Goal: Find specific page/section: Find specific page/section

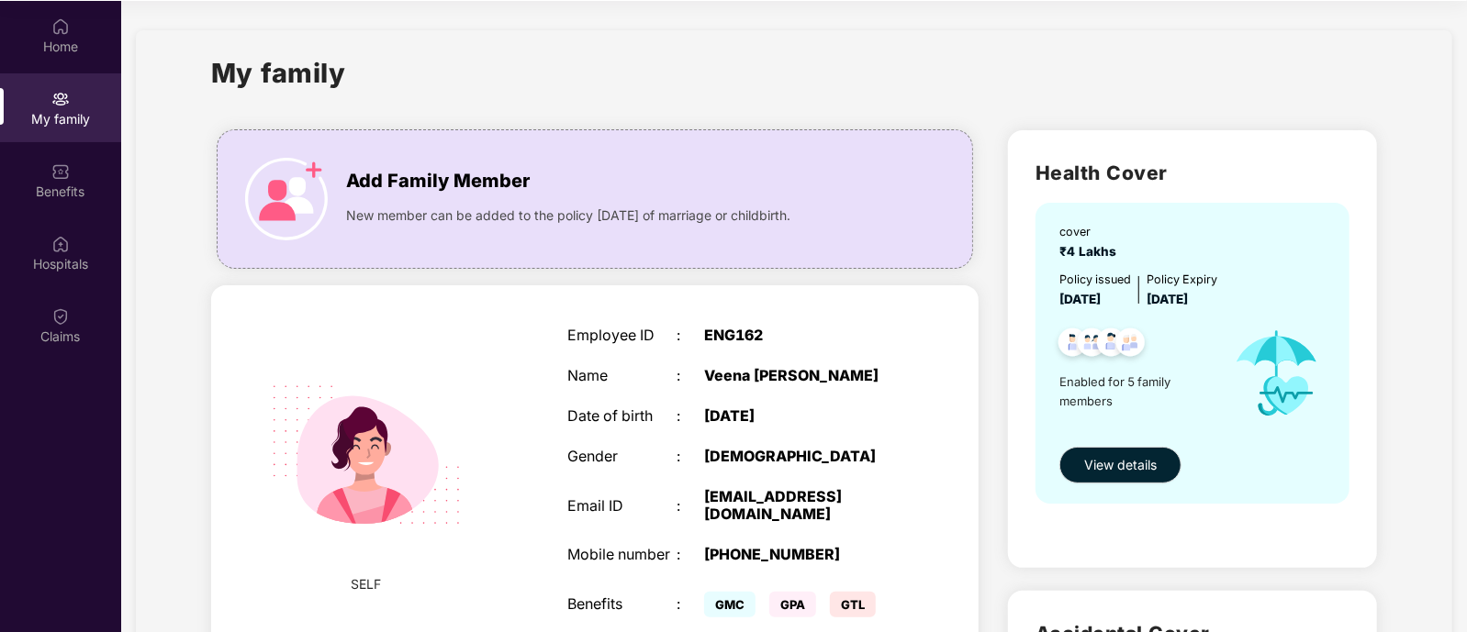
scroll to position [1510, 0]
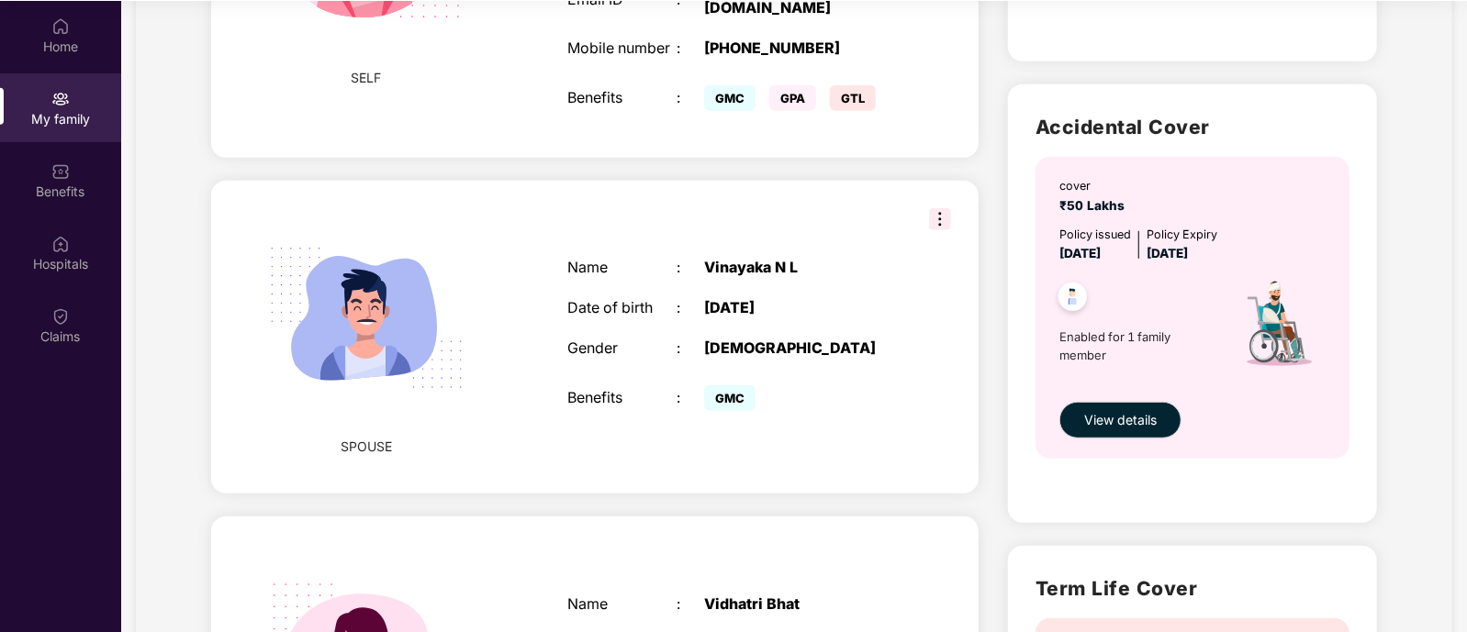
scroll to position [514, 0]
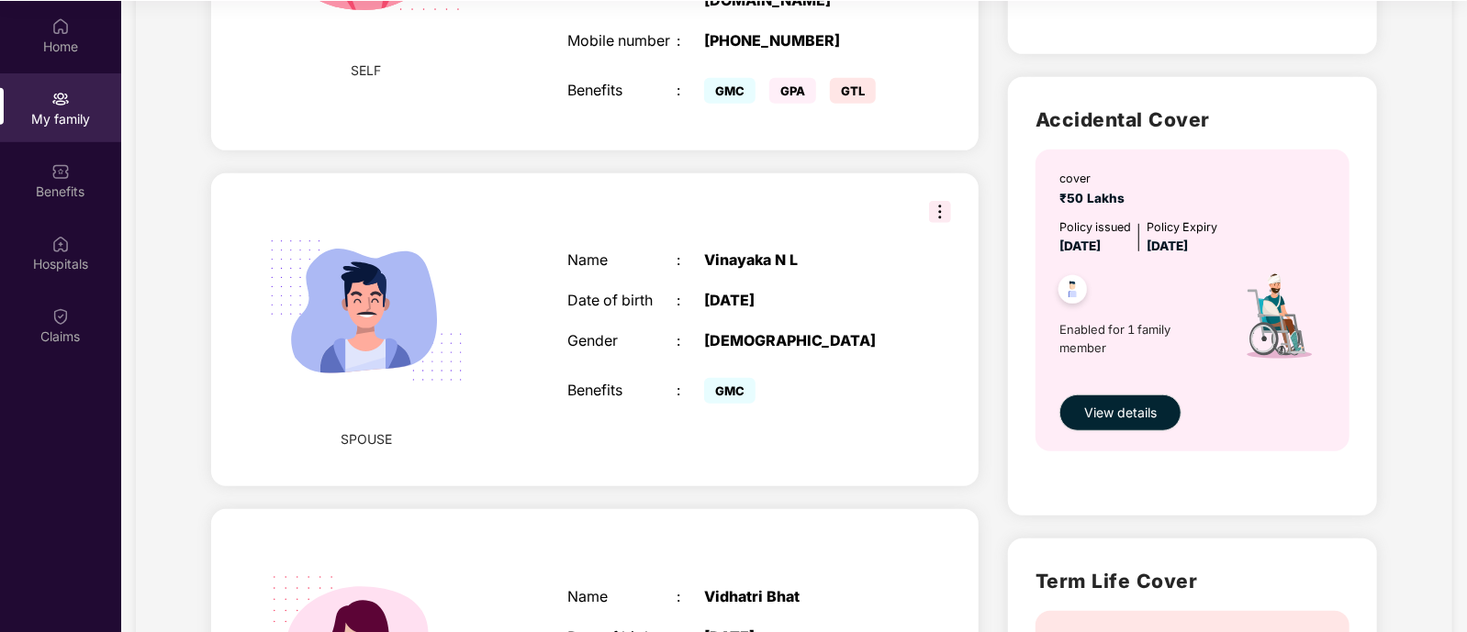
click at [929, 223] on img at bounding box center [940, 212] width 22 height 22
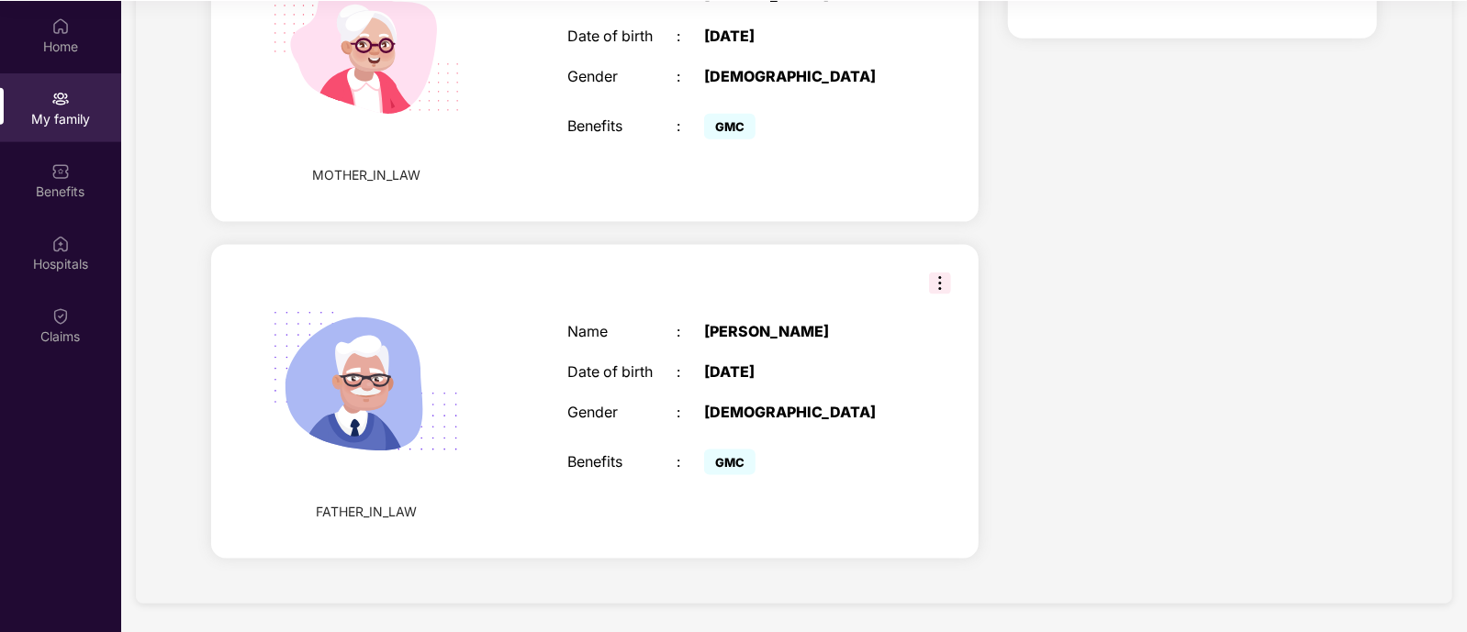
scroll to position [0, 0]
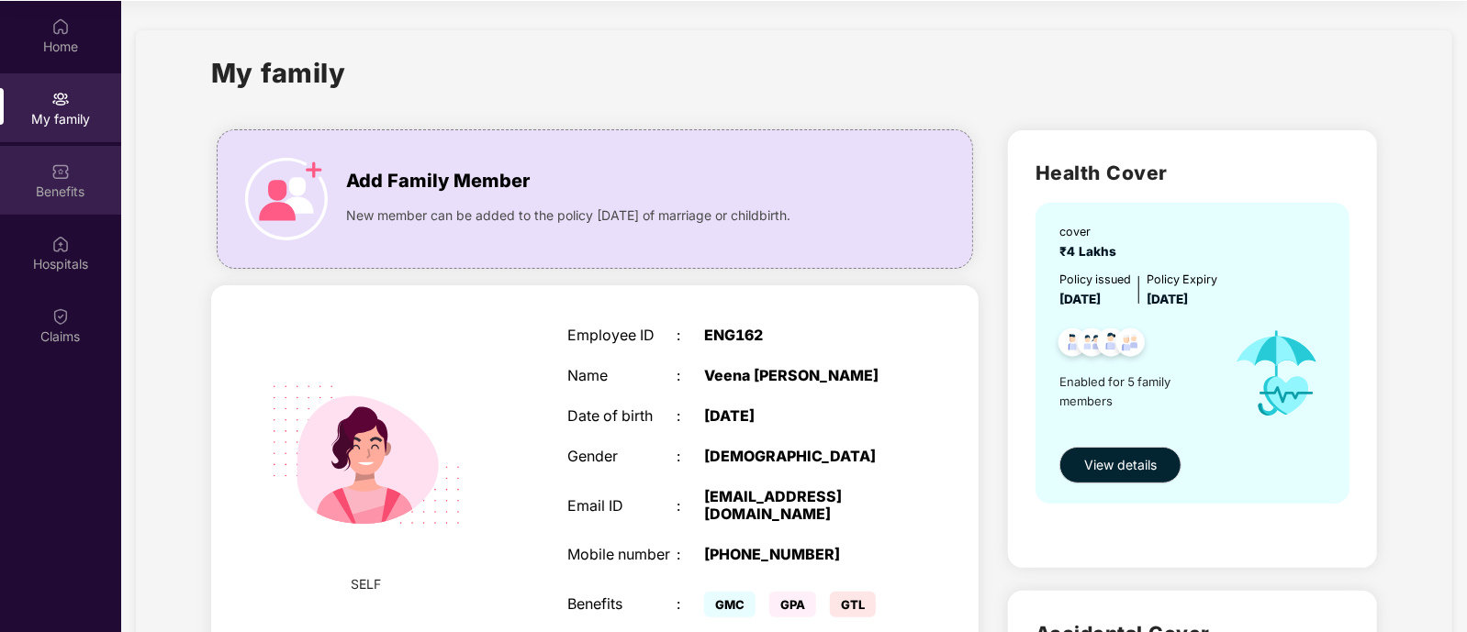
click at [69, 183] on div "Benefits" at bounding box center [60, 192] width 121 height 18
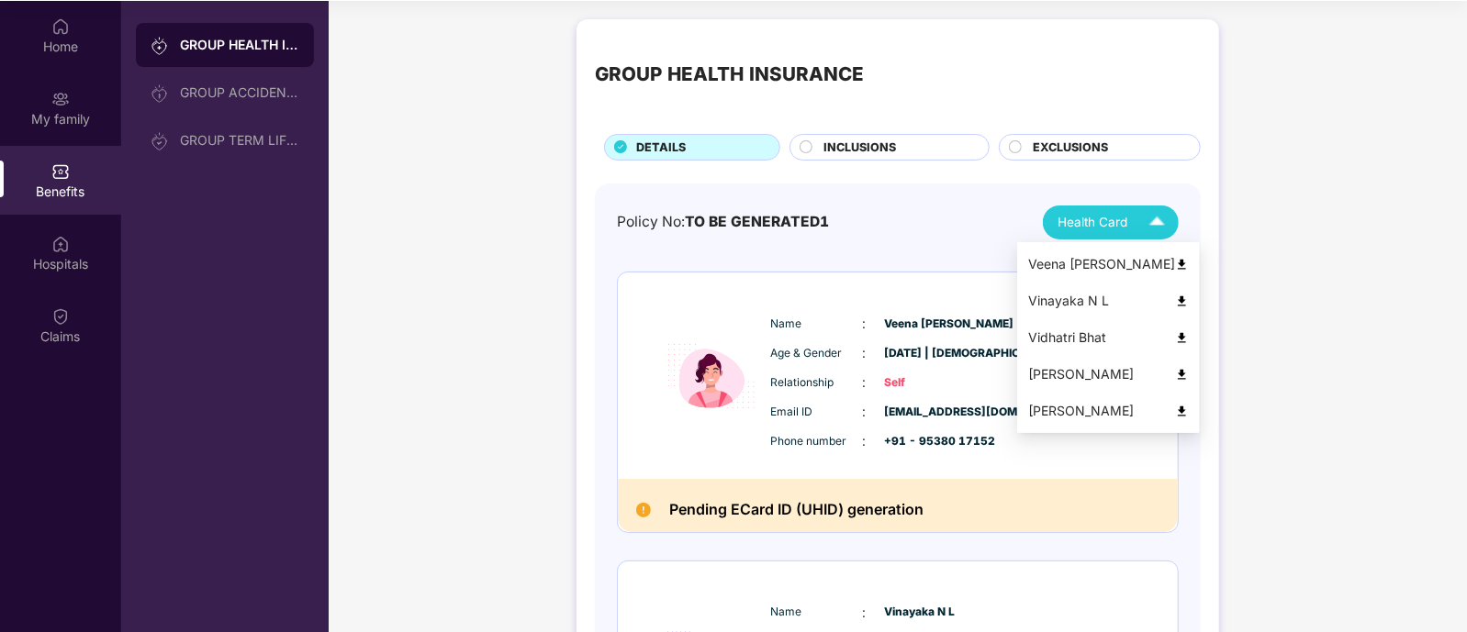
click at [1115, 208] on div "Health Card" at bounding box center [1115, 222] width 116 height 32
click at [1183, 260] on img at bounding box center [1182, 265] width 14 height 14
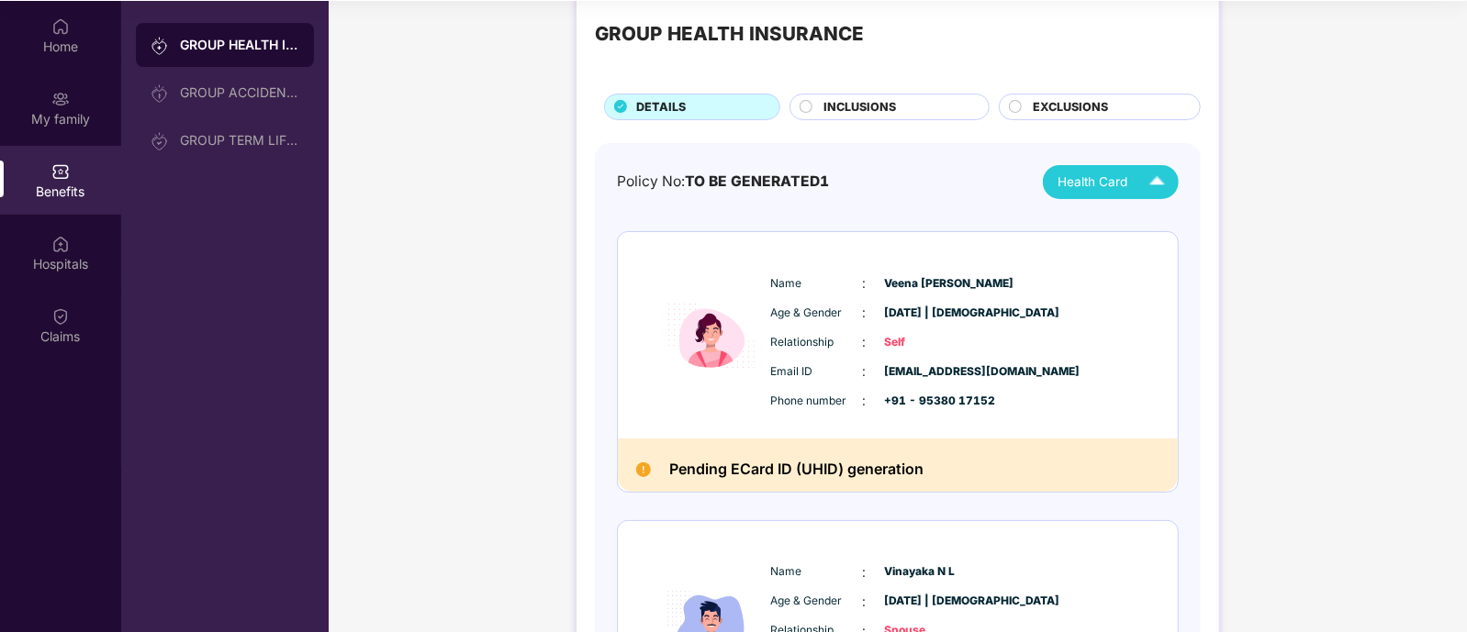
scroll to position [41, 0]
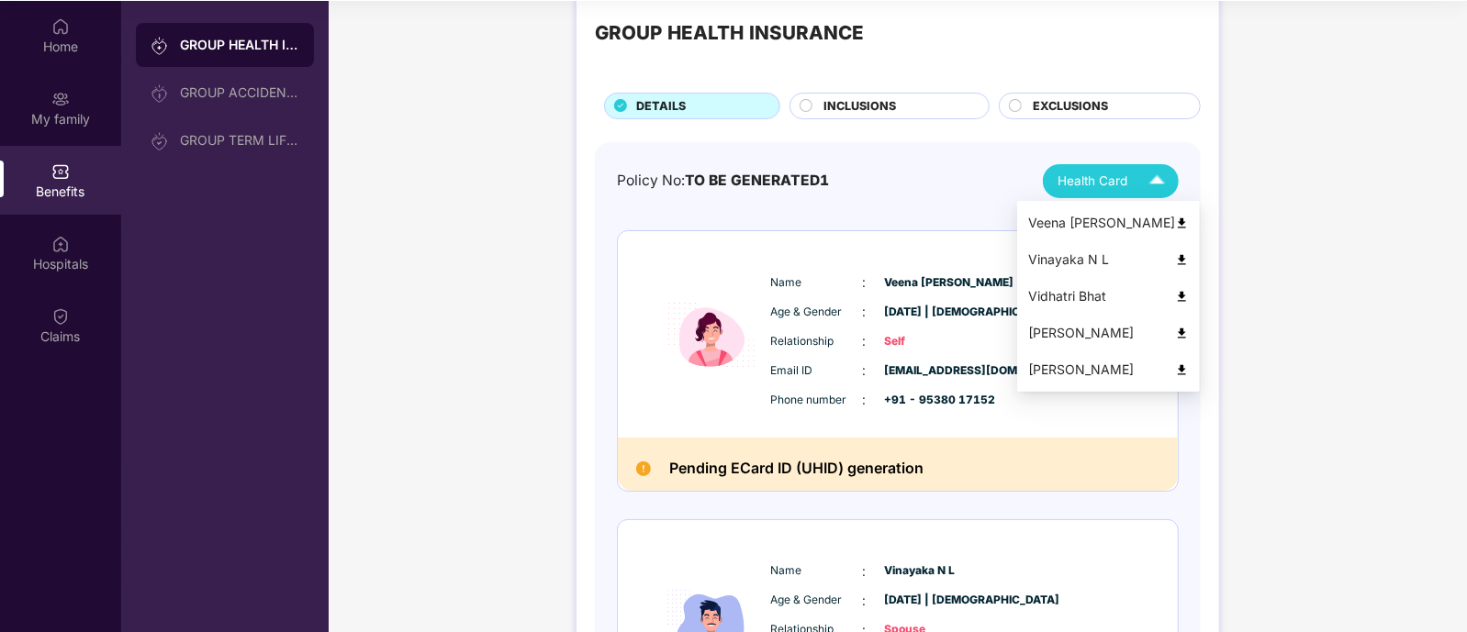
click at [1106, 176] on span "Health Card" at bounding box center [1092, 181] width 70 height 19
click at [1087, 243] on li "Vinayaka N L" at bounding box center [1108, 259] width 183 height 37
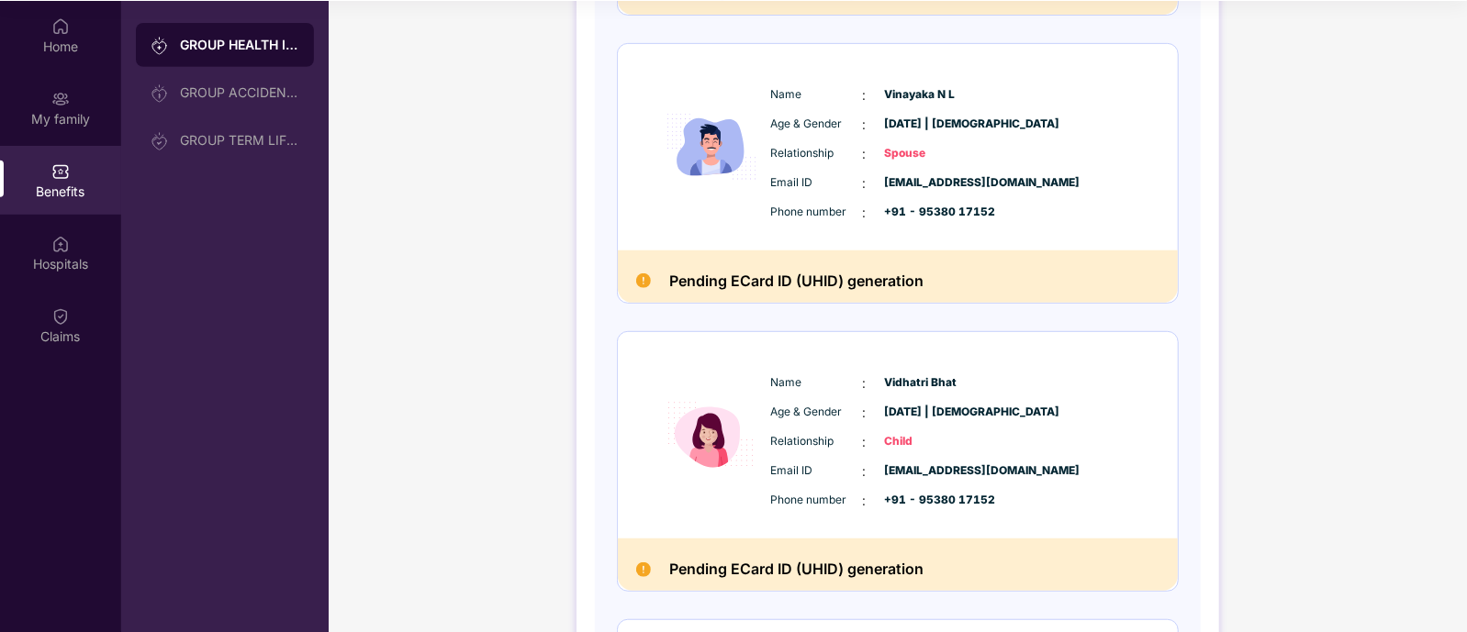
scroll to position [0, 0]
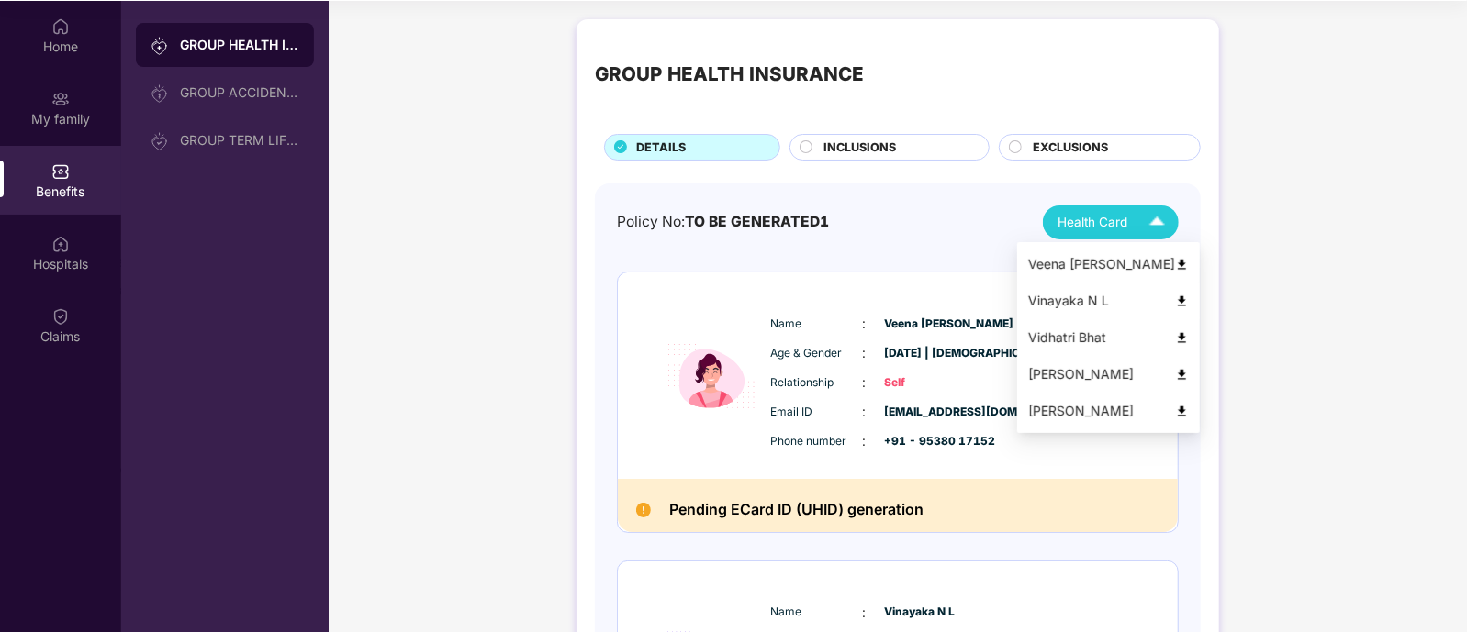
click at [1120, 230] on span "Health Card" at bounding box center [1092, 222] width 70 height 19
click at [1172, 328] on div "Vidhatri Bhat" at bounding box center [1108, 338] width 161 height 20
click at [1137, 220] on div "Health Card" at bounding box center [1115, 222] width 116 height 32
click at [1188, 365] on div "[PERSON_NAME]" at bounding box center [1108, 374] width 161 height 20
click at [1174, 221] on button "Health Card" at bounding box center [1111, 223] width 136 height 34
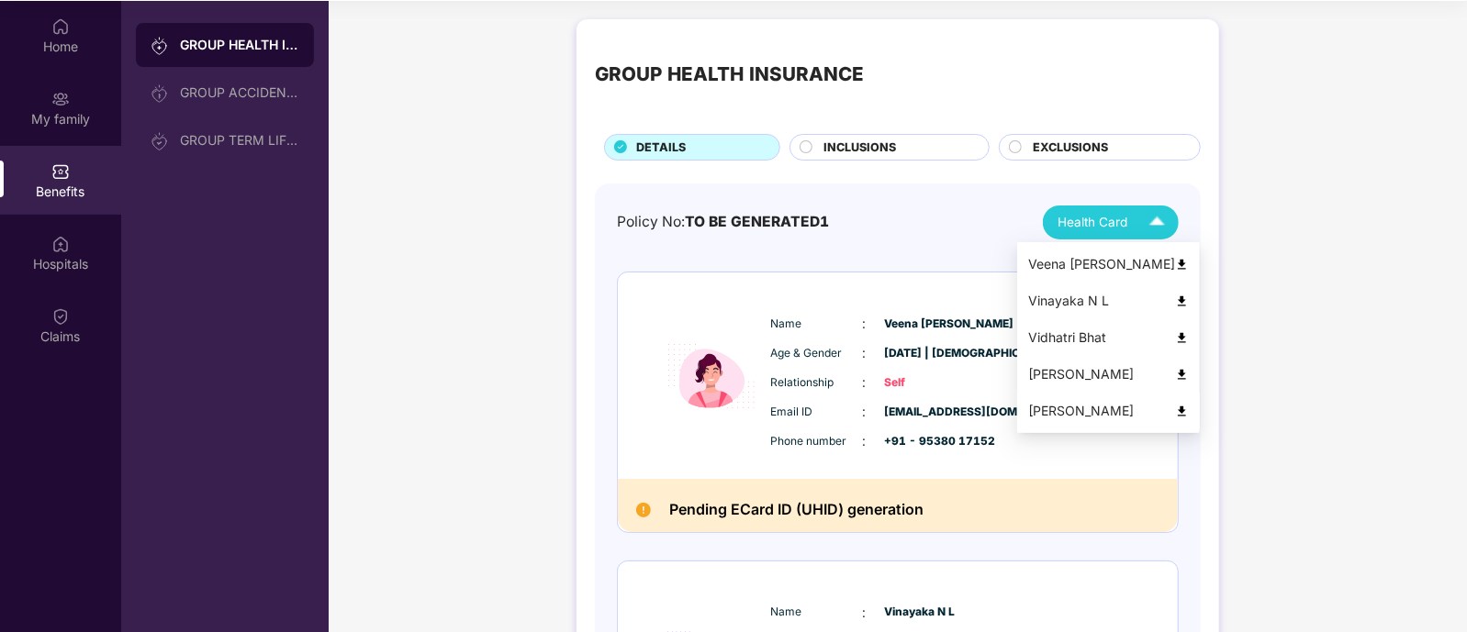
click at [1154, 414] on div "[PERSON_NAME]" at bounding box center [1108, 411] width 161 height 20
